Goal: Task Accomplishment & Management: Manage account settings

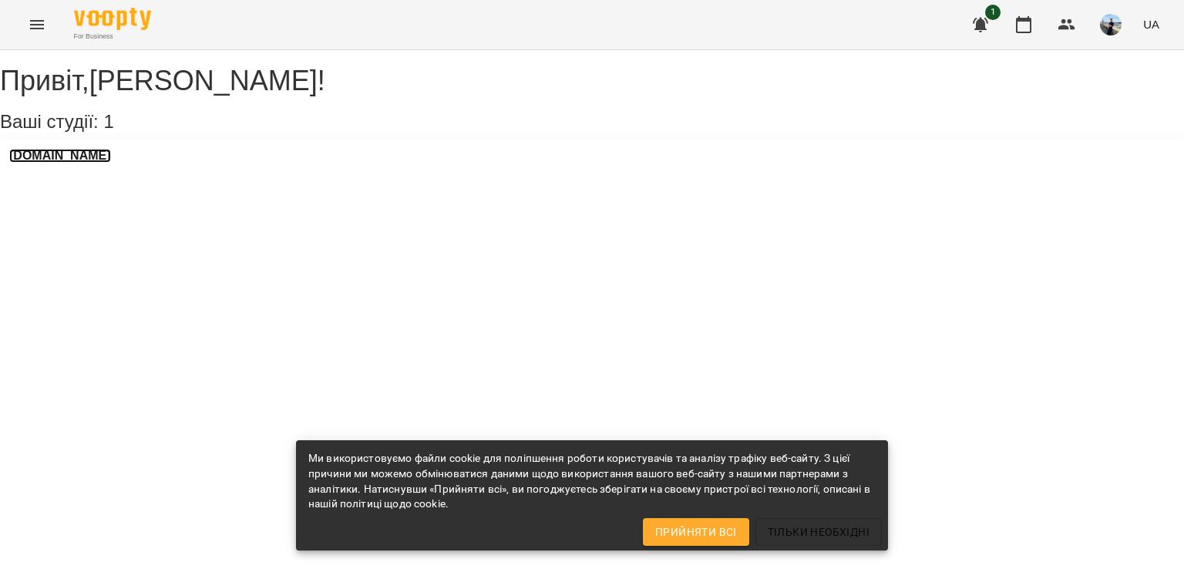
click at [84, 163] on h3 "[DOMAIN_NAME]" at bounding box center [60, 156] width 102 height 14
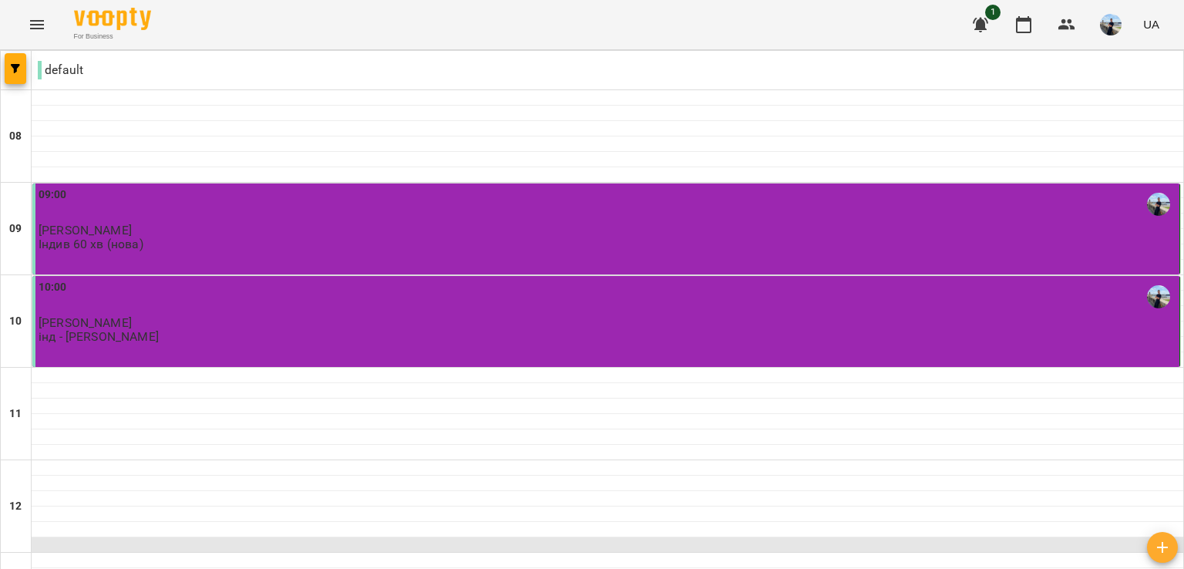
scroll to position [77, 0]
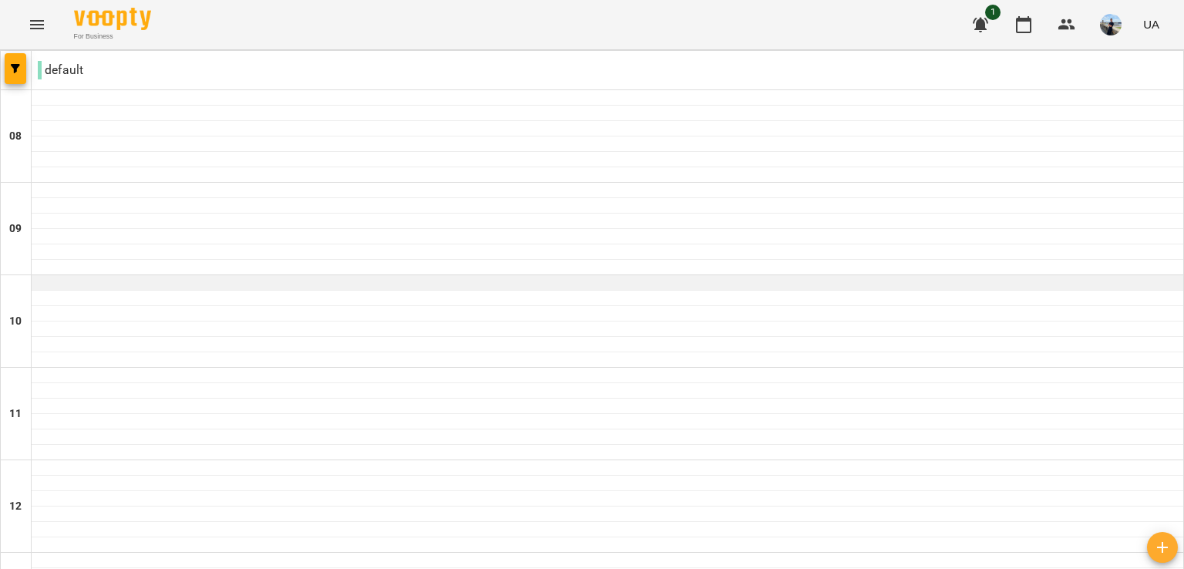
scroll to position [0, 0]
click at [123, 288] on div at bounding box center [608, 282] width 1152 height 15
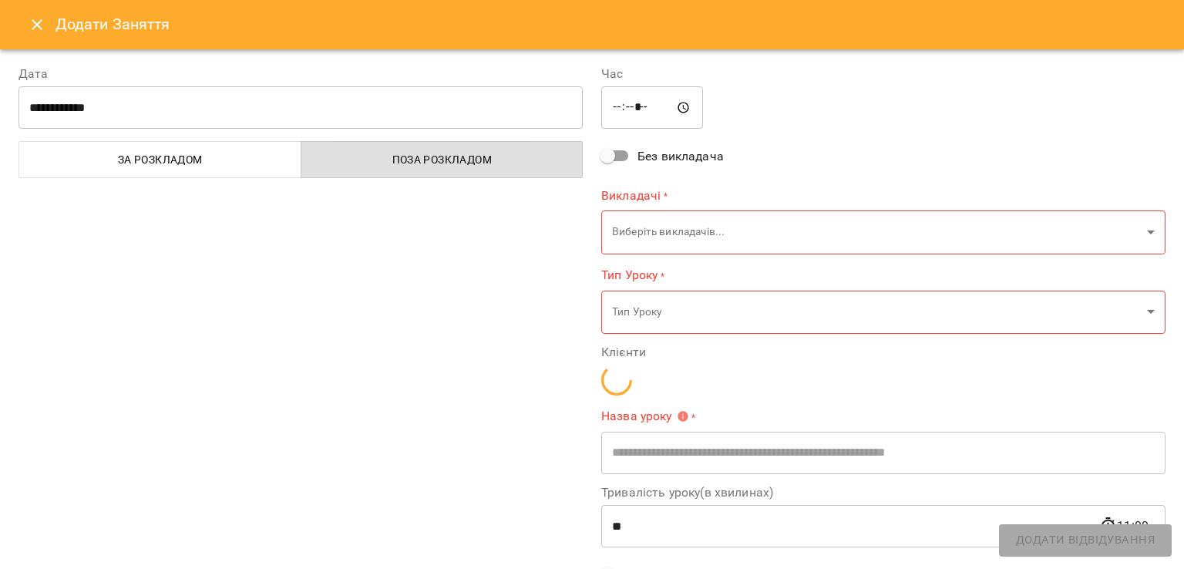
type input "**********"
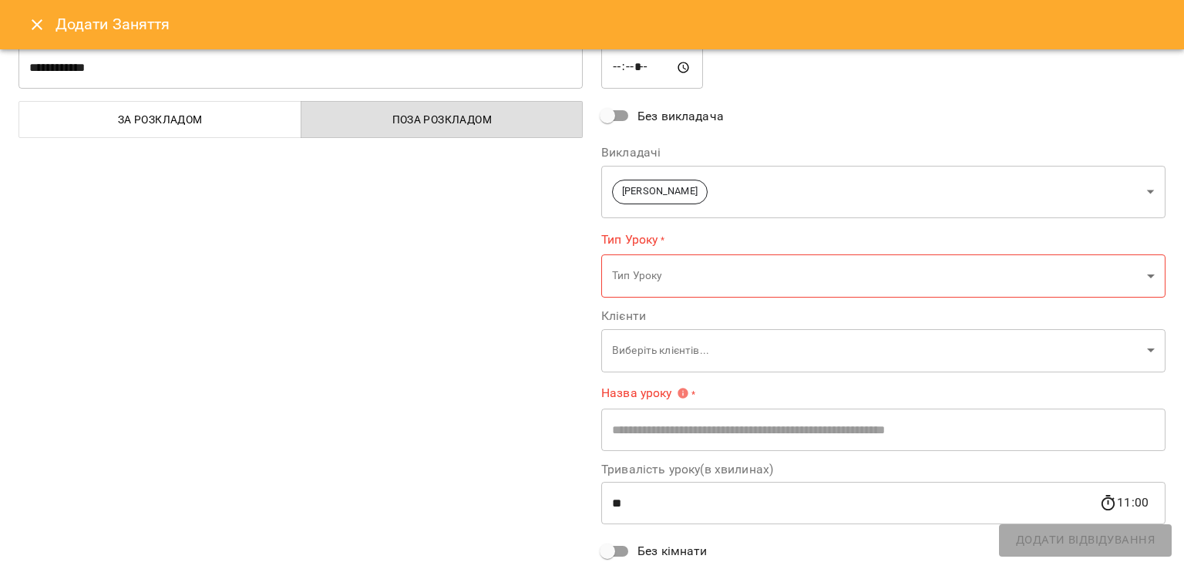
scroll to position [77, 0]
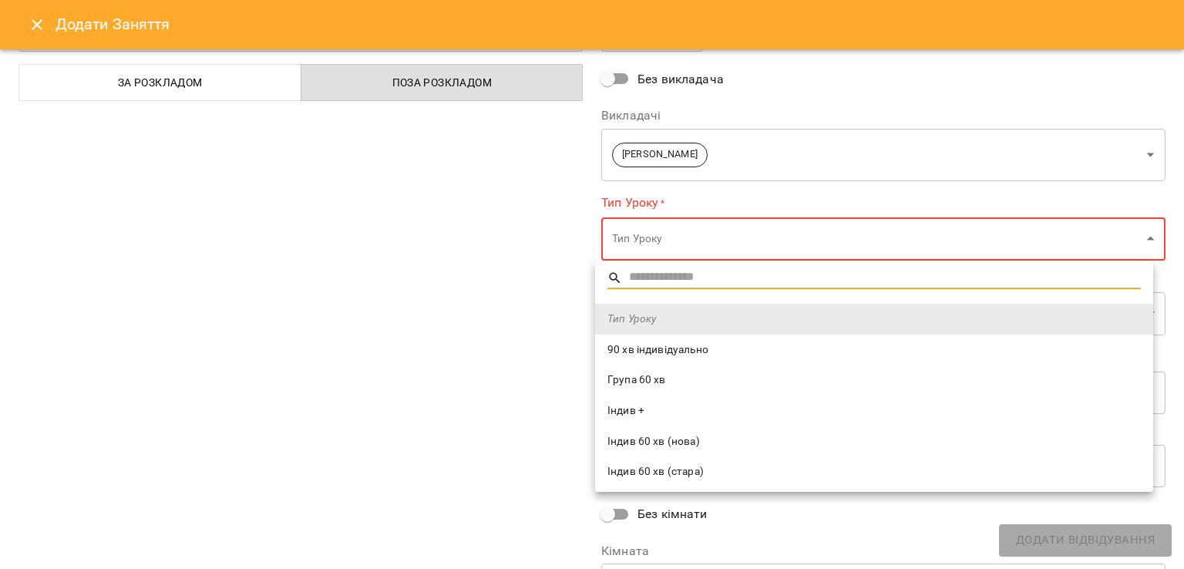
click at [698, 446] on span "Індив 60 хв (нова)" at bounding box center [873, 441] width 533 height 15
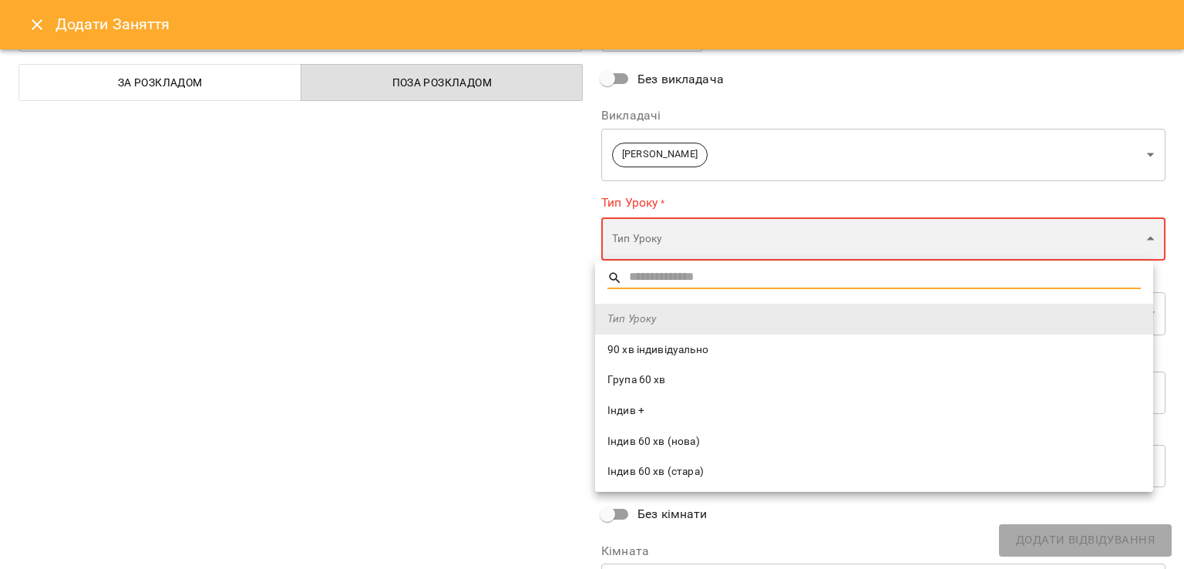
type input "**********"
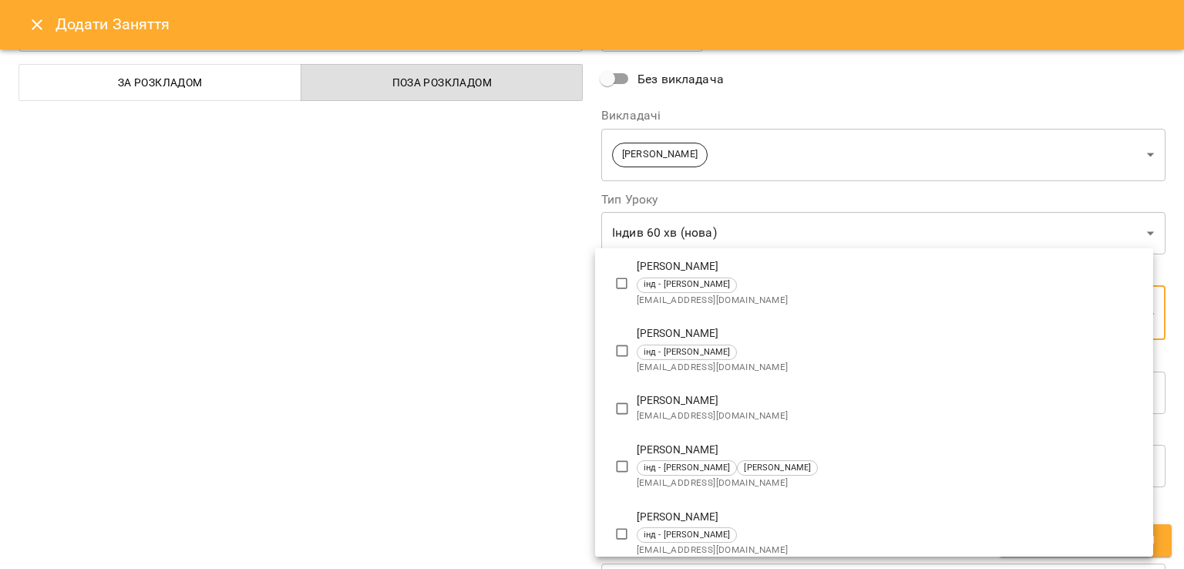
scroll to position [0, 0]
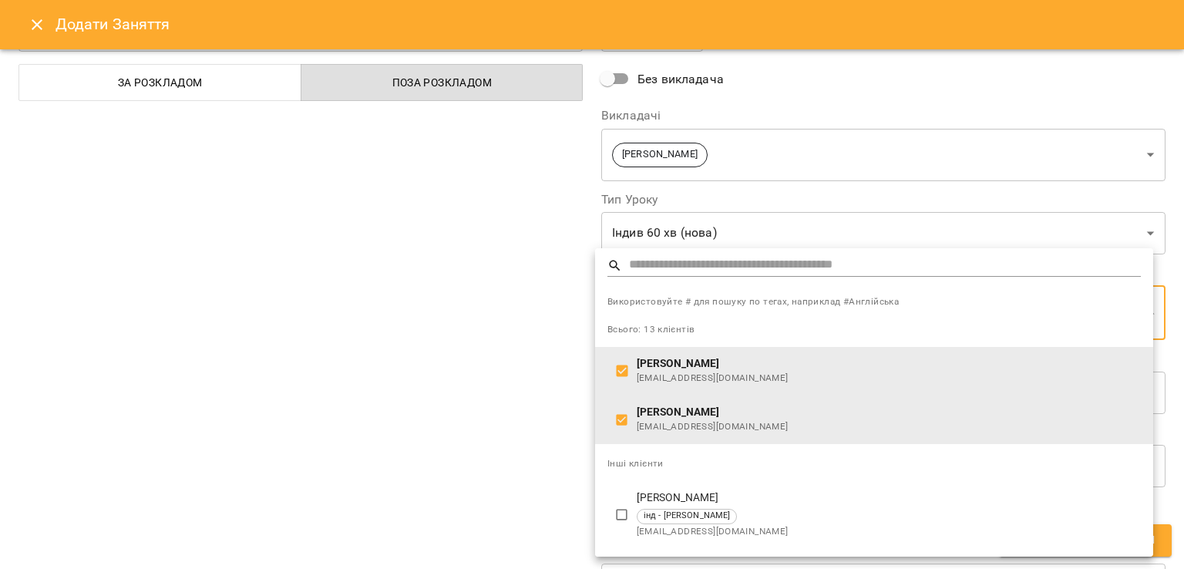
type input "**********"
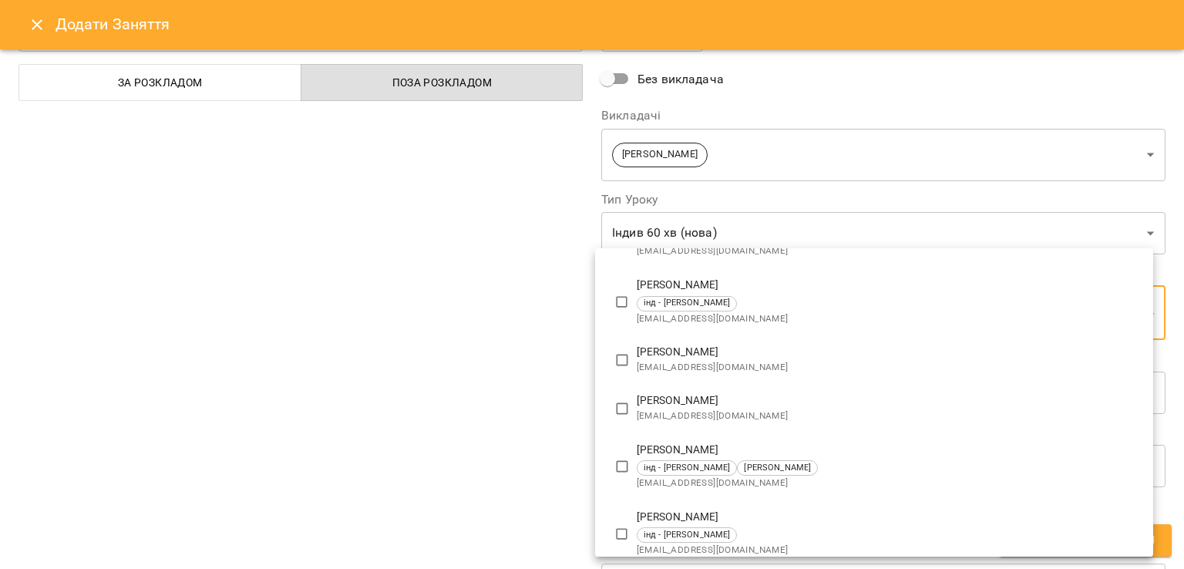
scroll to position [45, 0]
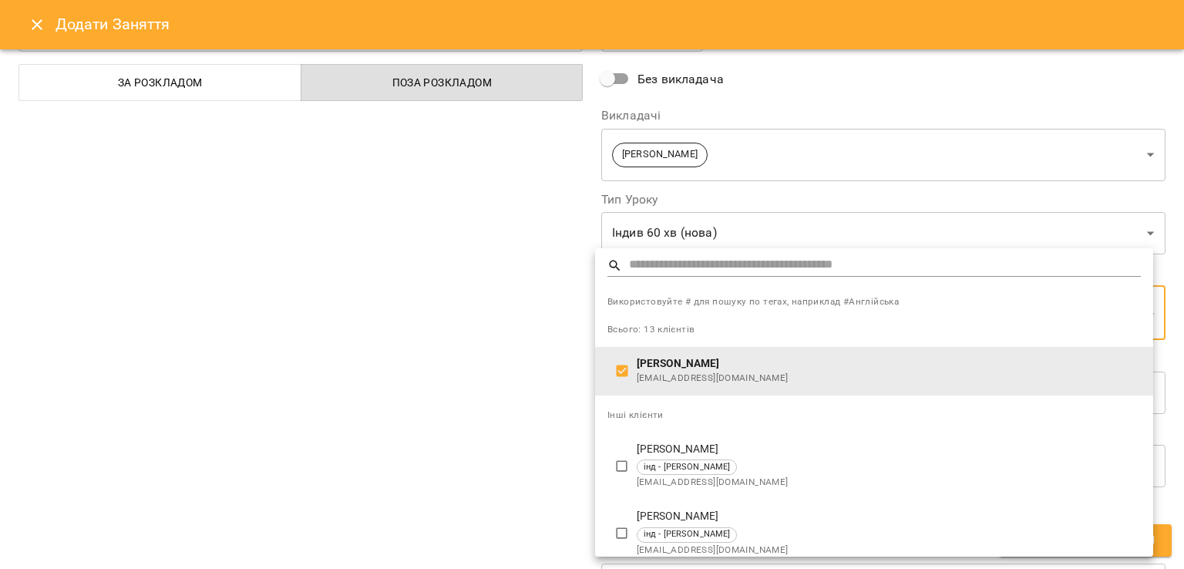
click at [810, 363] on p "[PERSON_NAME]" at bounding box center [889, 363] width 504 height 15
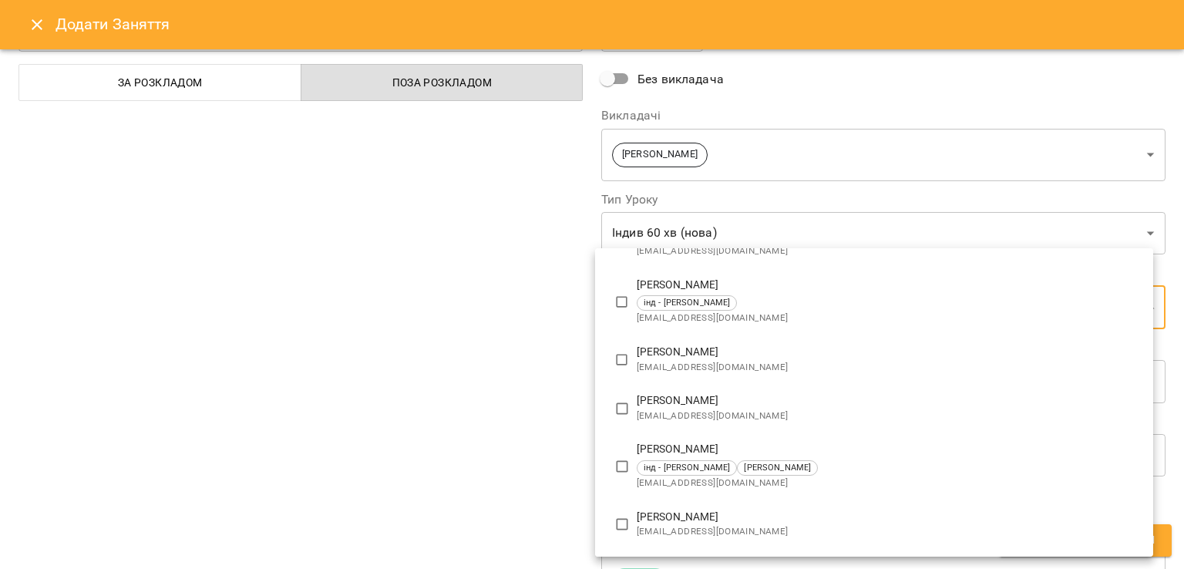
scroll to position [308, 0]
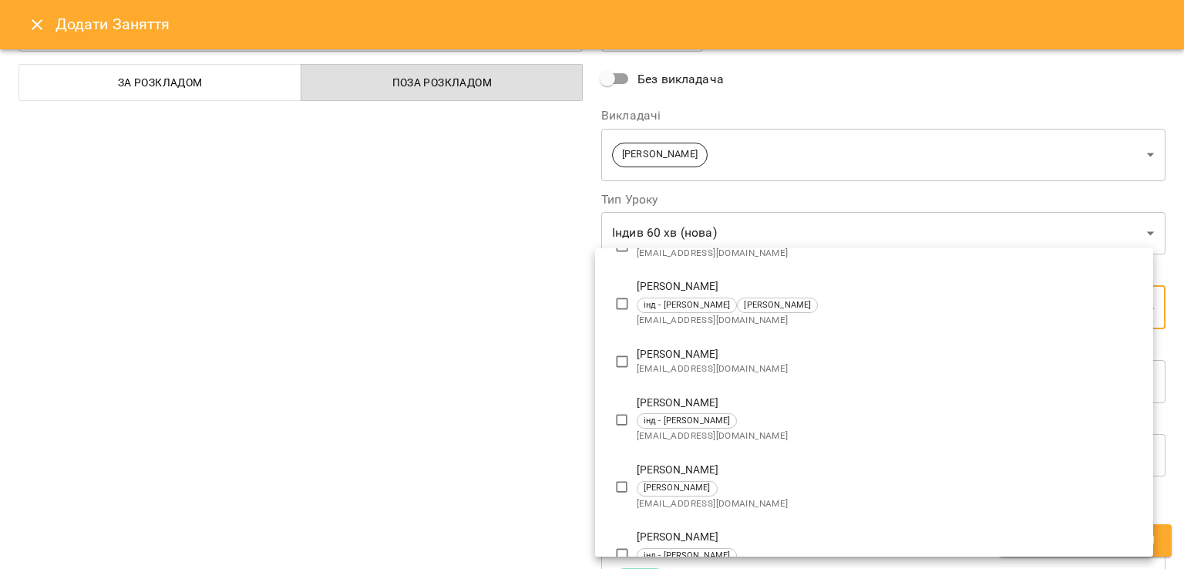
type input "**********"
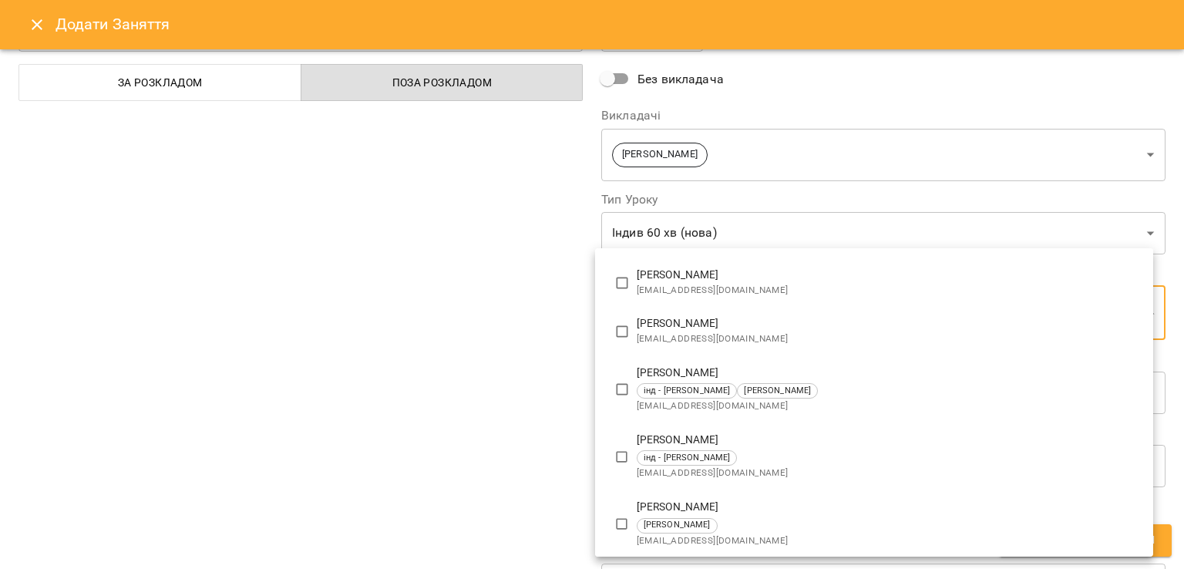
scroll to position [8, 0]
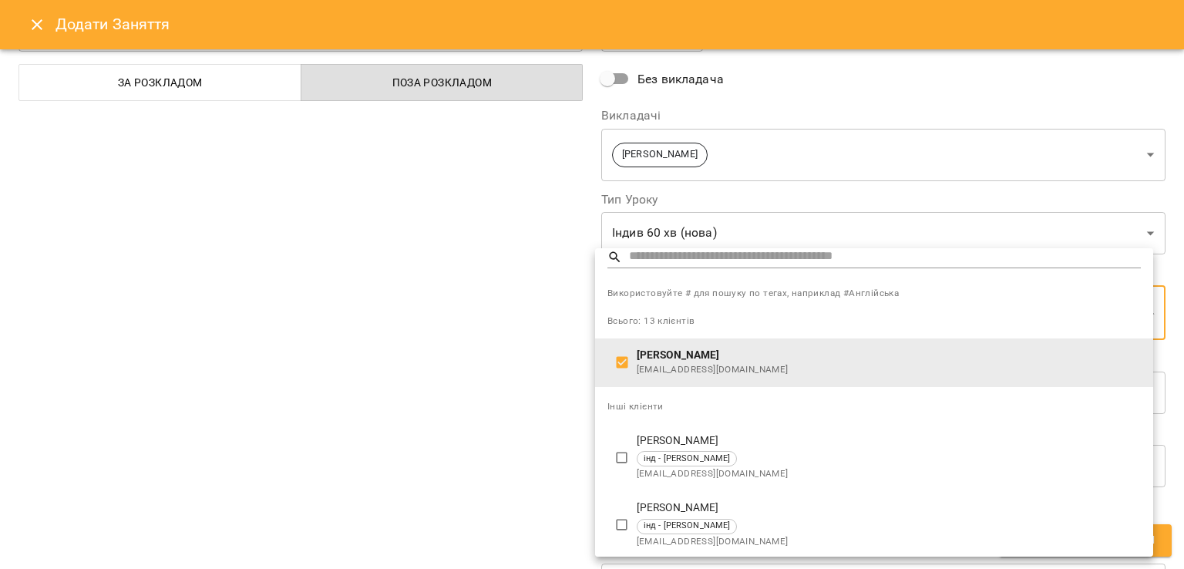
click at [461, 291] on div at bounding box center [592, 284] width 1184 height 569
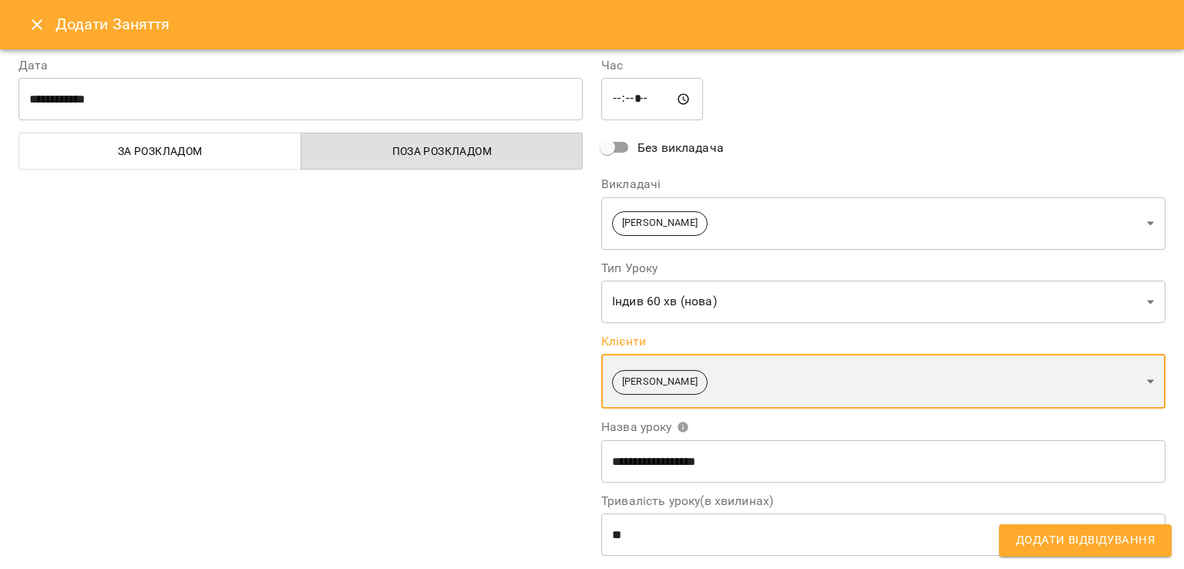
scroll to position [0, 0]
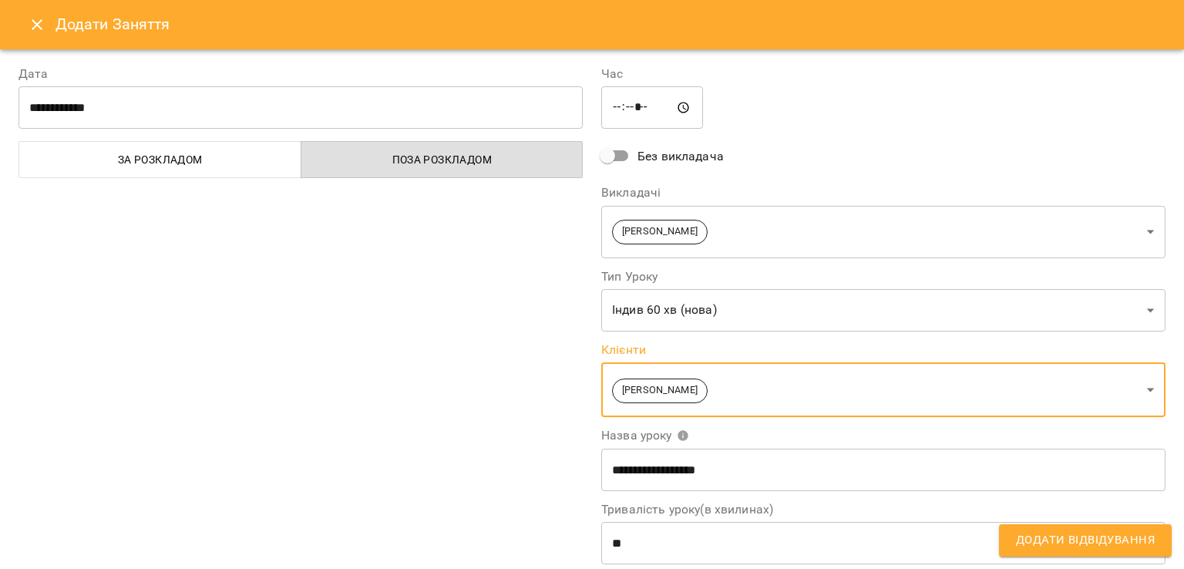
click at [170, 161] on span "За розкладом" at bounding box center [161, 159] width 264 height 19
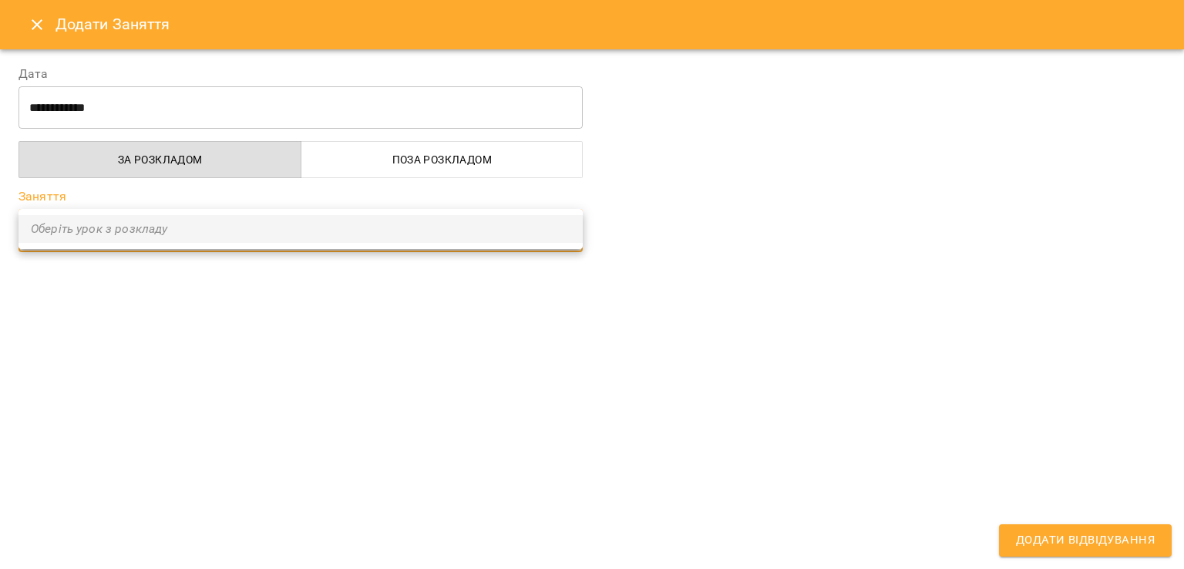
click at [459, 232] on ul "Оберіть урок з розкладу" at bounding box center [301, 229] width 564 height 40
click at [442, 155] on div at bounding box center [592, 284] width 1184 height 569
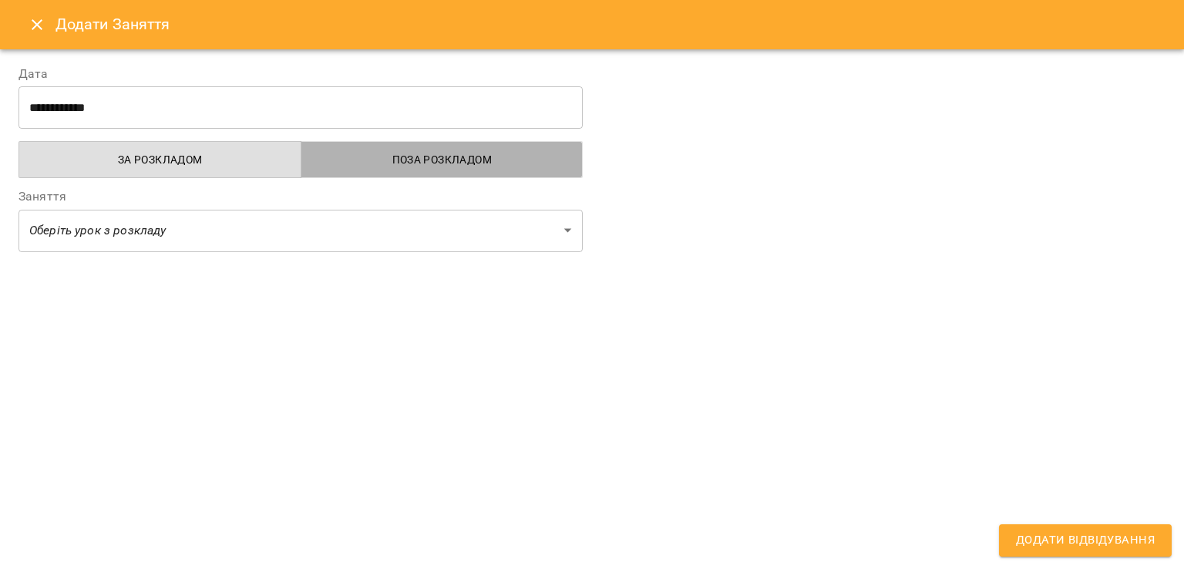
click at [440, 155] on span "Поза розкладом" at bounding box center [443, 159] width 264 height 19
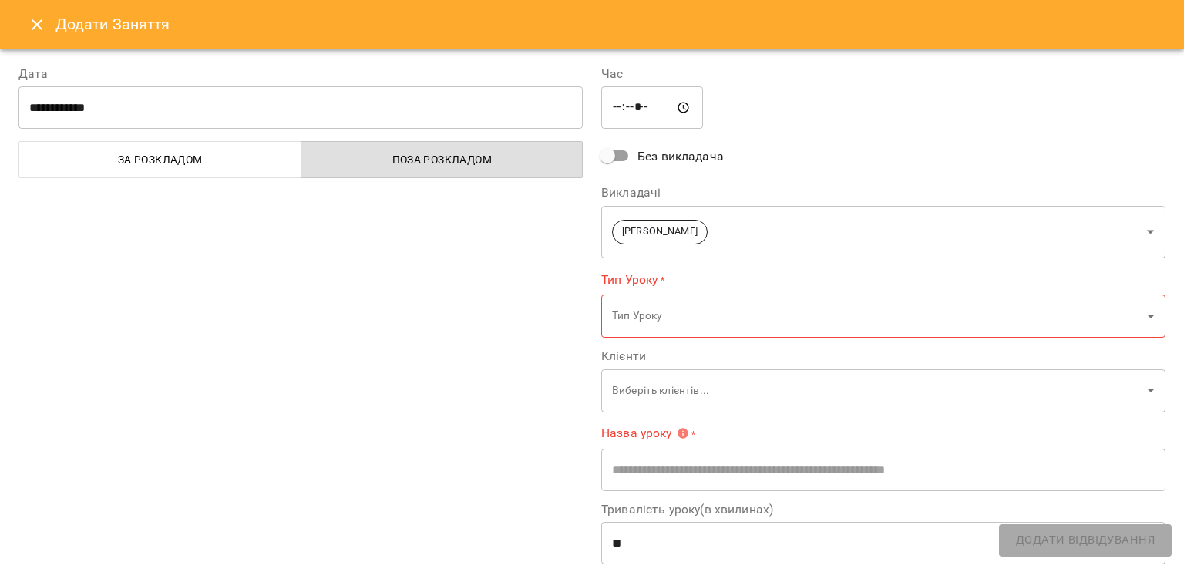
click at [42, 28] on icon "Close" at bounding box center [37, 24] width 19 height 19
